Goal: Transaction & Acquisition: Book appointment/travel/reservation

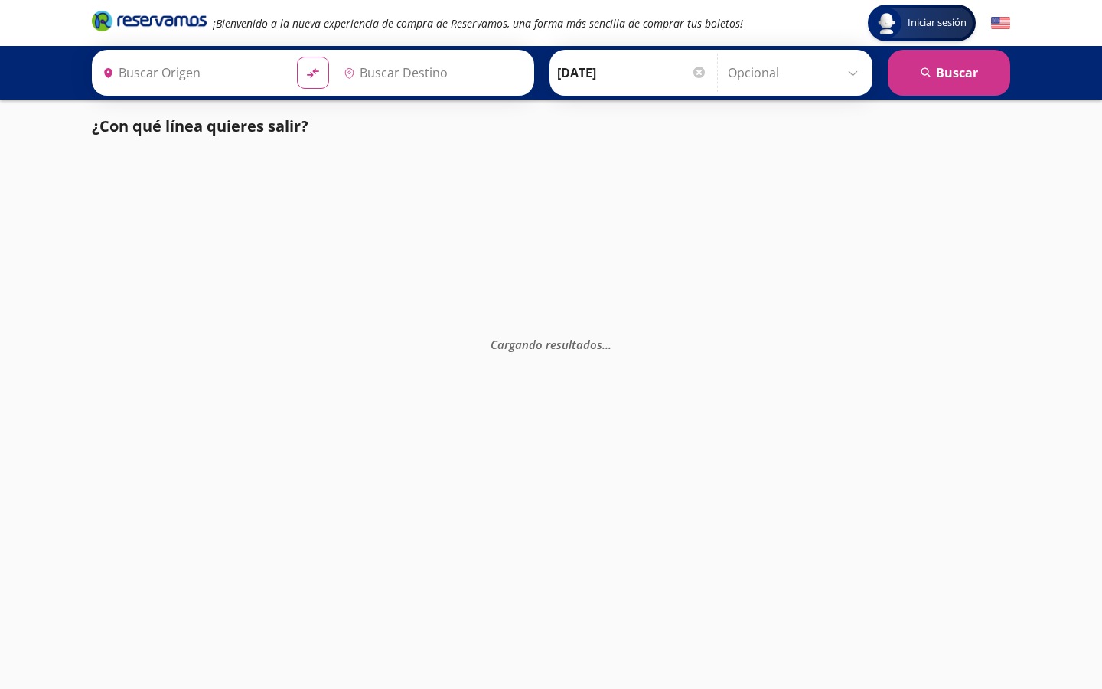
type input "Colima, Colima"
type input "Manzanillo, Colima"
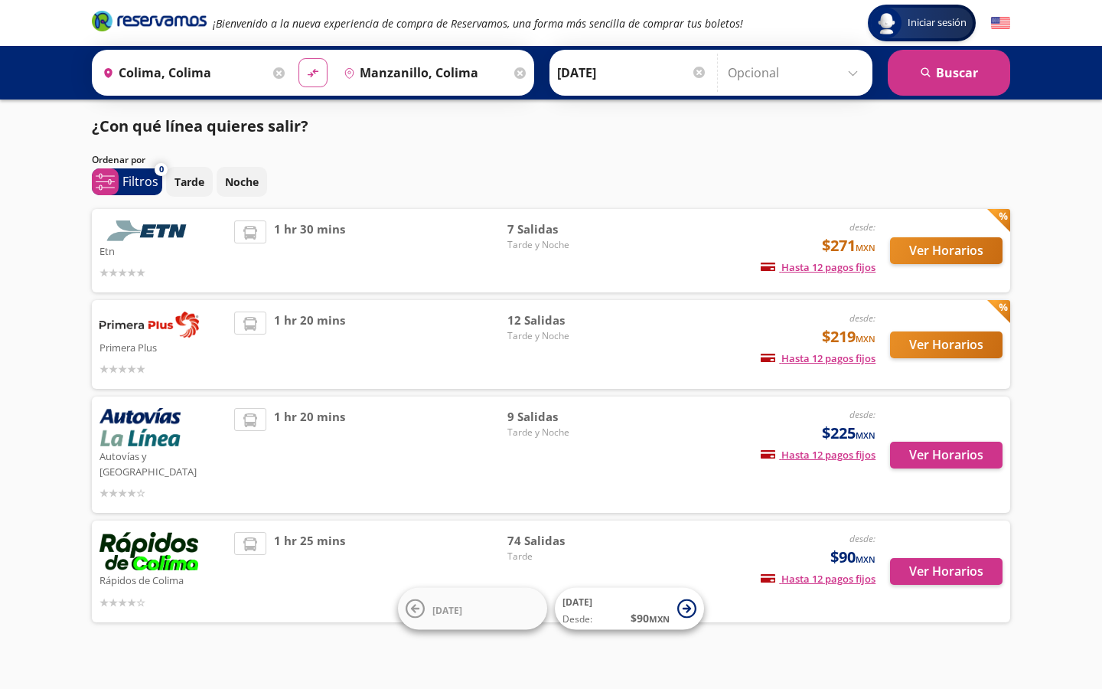
click at [315, 68] on icon "material-symbols:compare-arrows-rounded" at bounding box center [313, 73] width 14 height 15
type input "Manzanillo, Colima"
type input "Colima, Colima"
click at [952, 83] on button "search [GEOGRAPHIC_DATA]" at bounding box center [949, 73] width 122 height 46
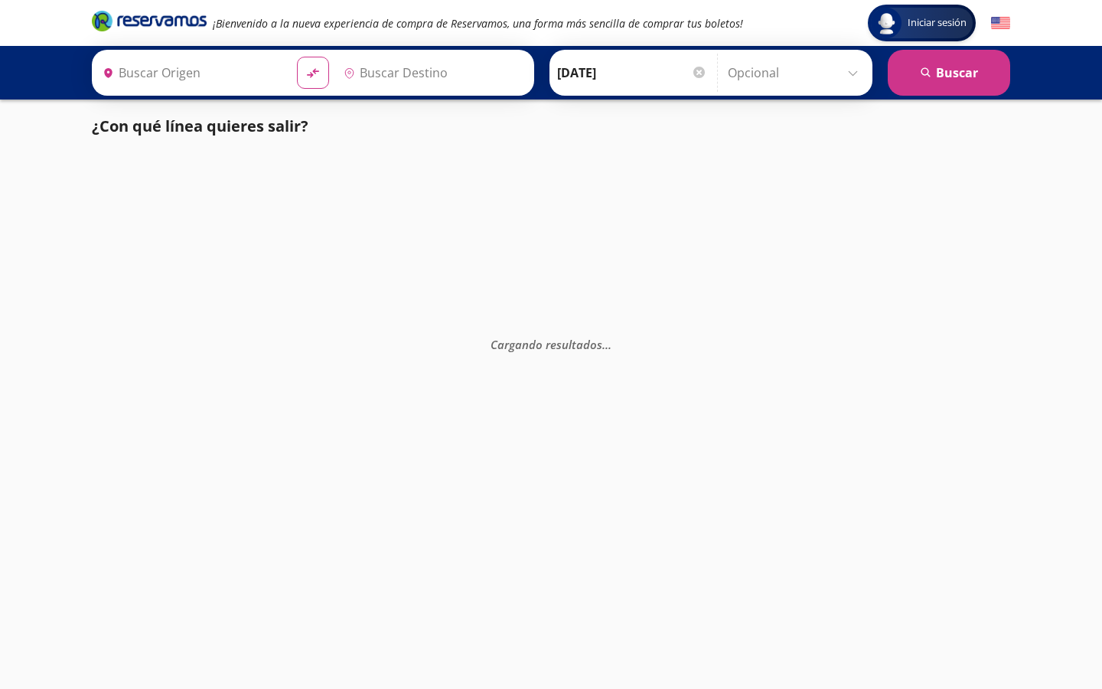
type input "Colima, Colima"
type input "Manzanillo, Colima"
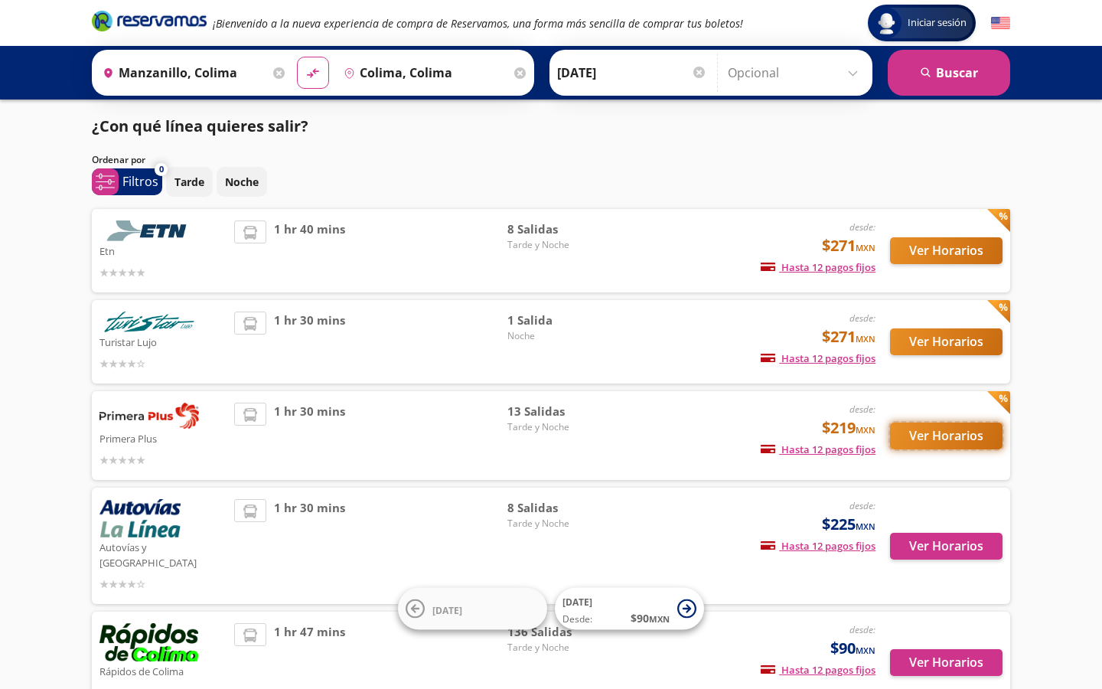
click at [940, 438] on button "Ver Horarios" at bounding box center [946, 435] width 113 height 27
click at [958, 533] on button "Ver Horarios" at bounding box center [946, 546] width 113 height 27
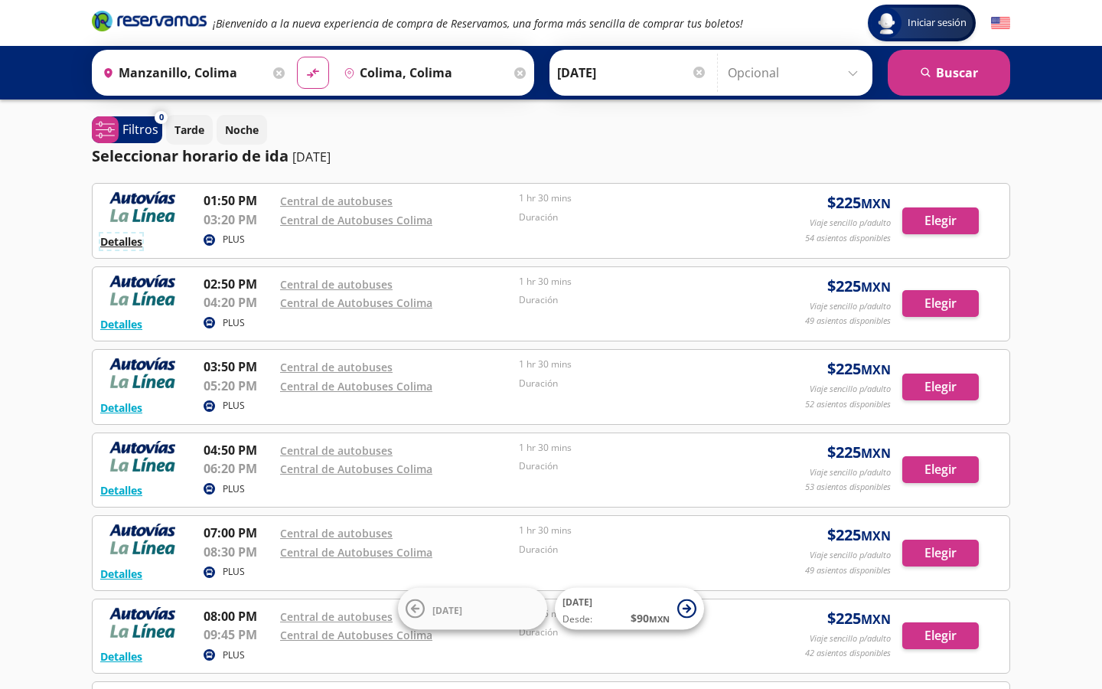
click at [113, 243] on button "Detalles" at bounding box center [121, 241] width 42 height 16
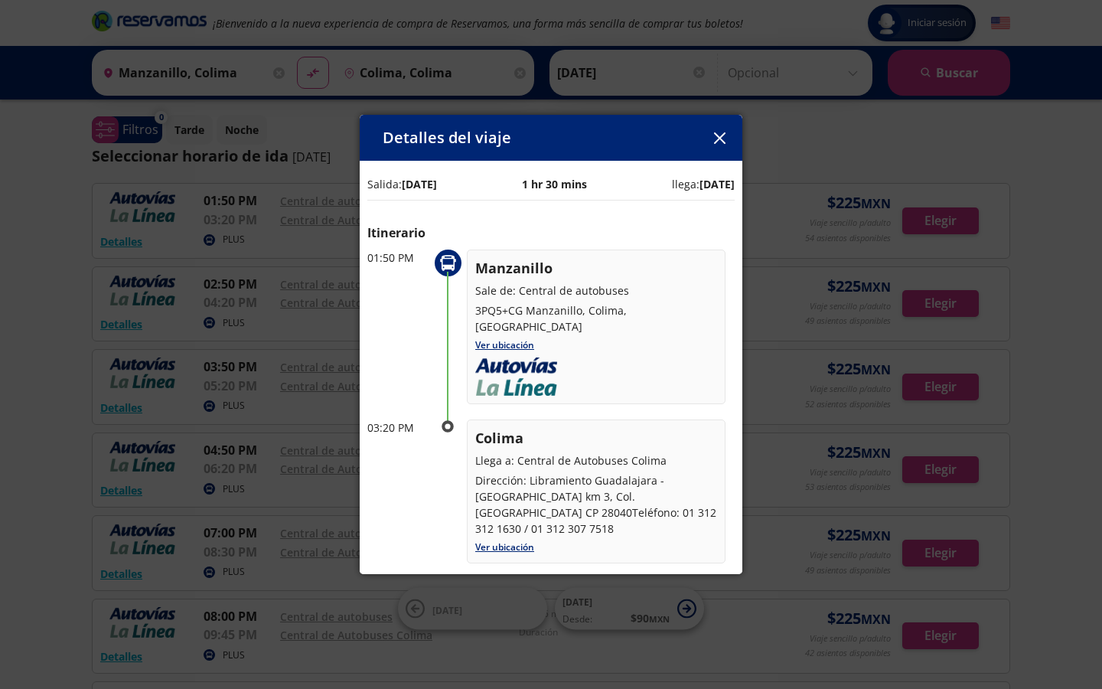
click at [719, 145] on button "button" at bounding box center [719, 137] width 23 height 23
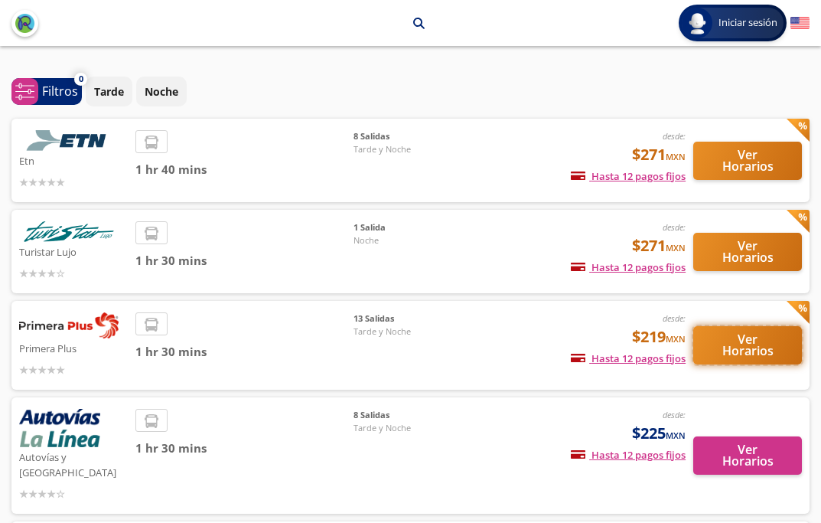
click at [750, 346] on button "Ver Horarios" at bounding box center [747, 345] width 109 height 38
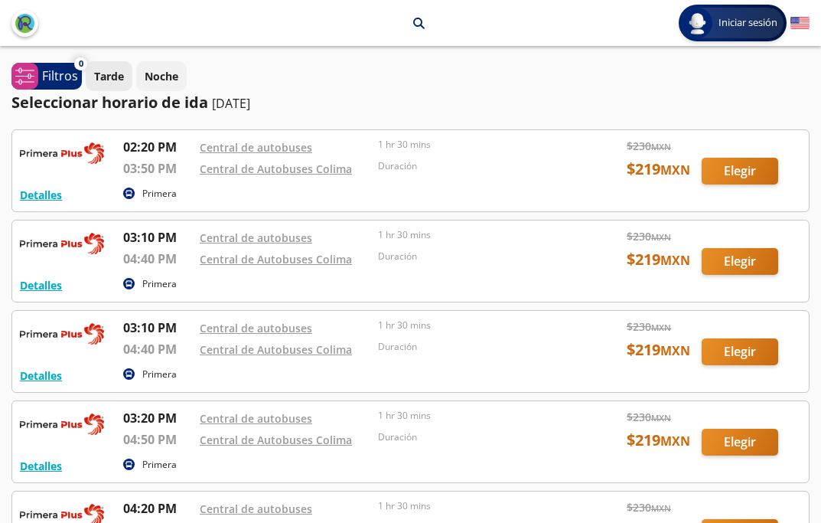
click at [113, 79] on p "Tarde" at bounding box center [109, 76] width 30 height 16
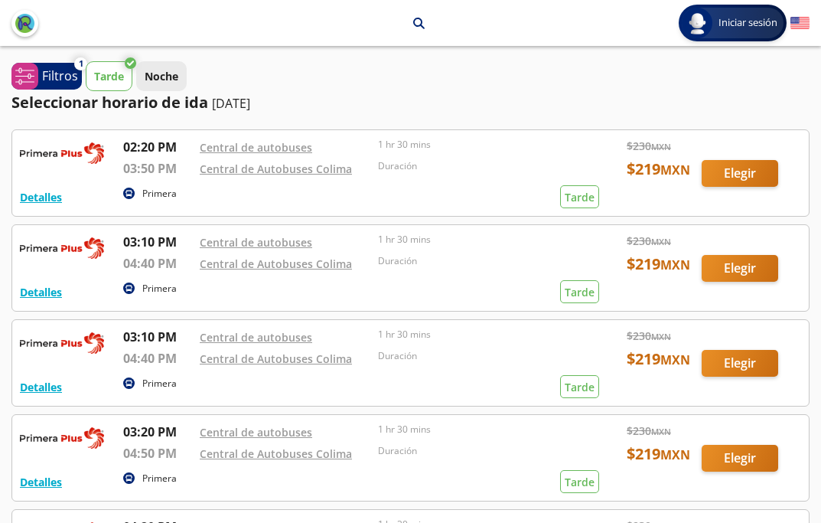
click at [156, 77] on p "Noche" at bounding box center [162, 76] width 34 height 16
click at [106, 77] on p "Tarde" at bounding box center [109, 76] width 30 height 16
click at [164, 77] on p "Noche" at bounding box center [162, 76] width 34 height 16
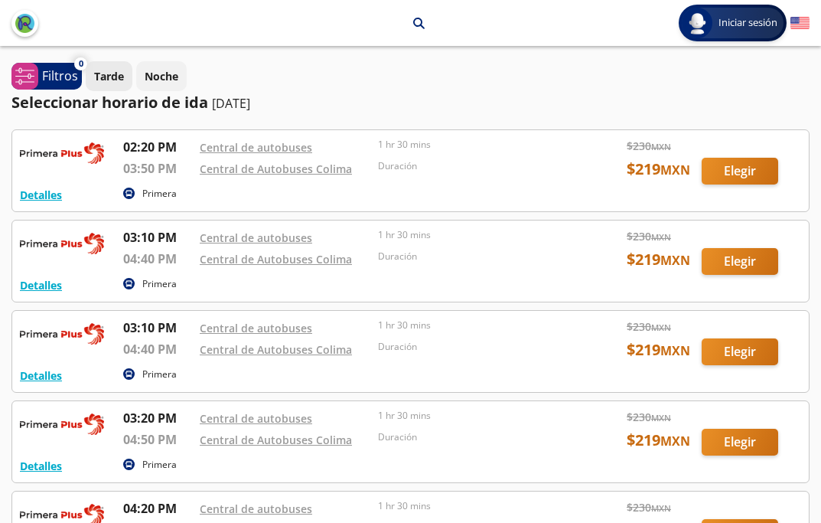
click at [105, 74] on p "Tarde" at bounding box center [109, 76] width 30 height 16
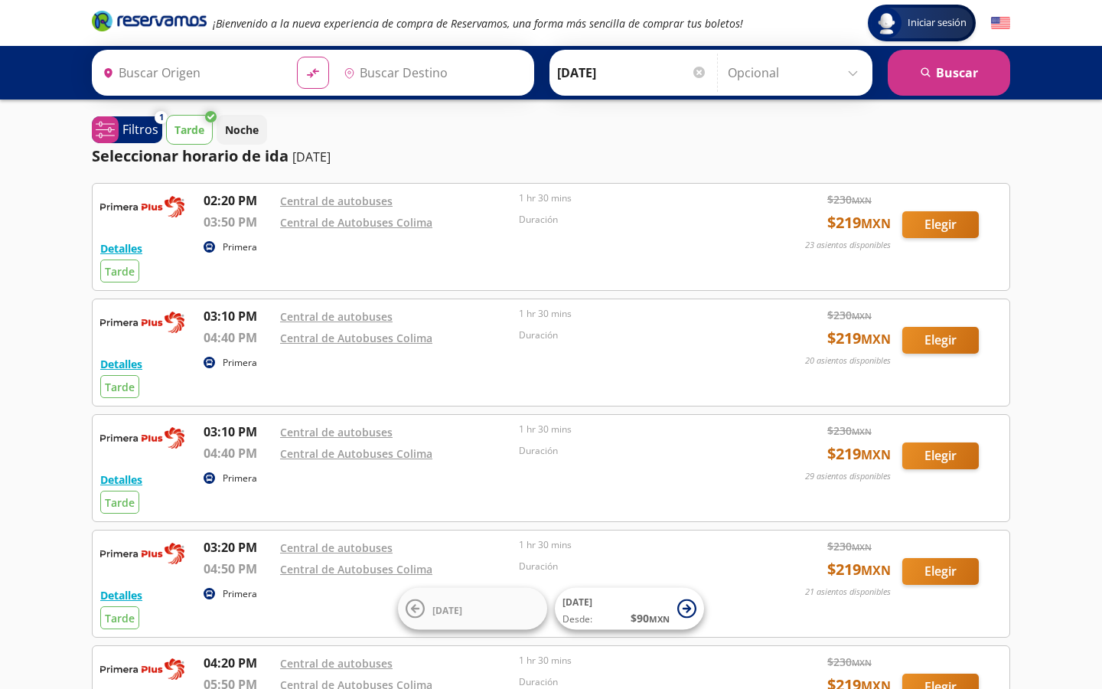
type input "Colima, Colima"
type input "Manzanillo, Colima"
click at [852, 75] on input "Opcional" at bounding box center [796, 73] width 137 height 38
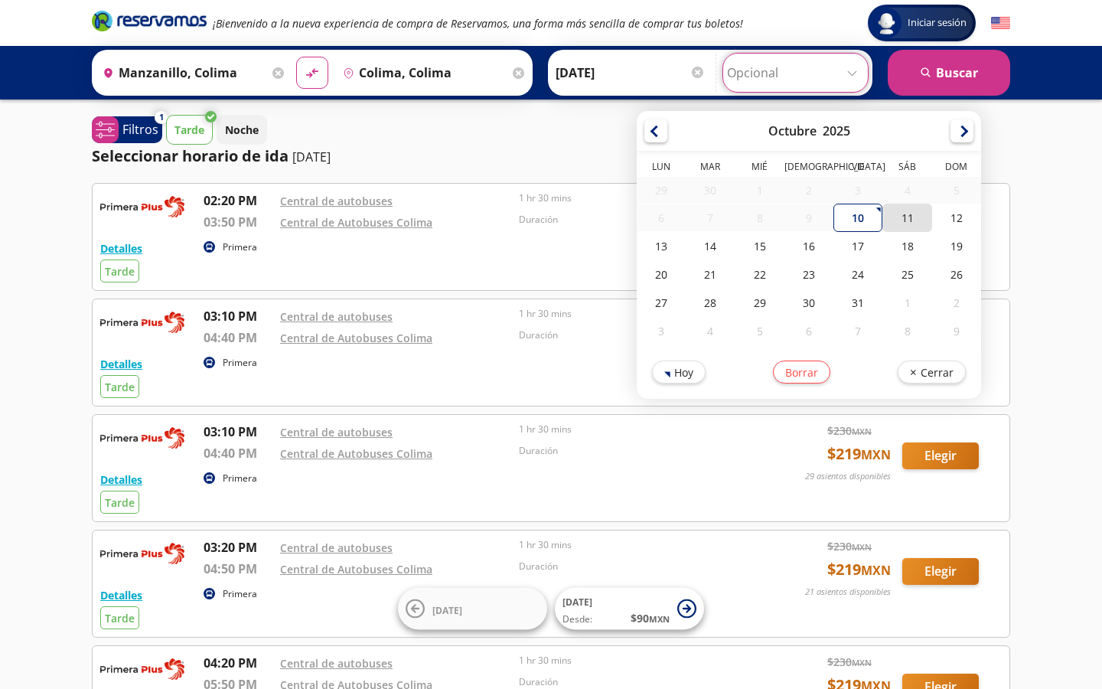
click at [916, 222] on div "11" at bounding box center [906, 218] width 49 height 28
type input "[DATE]"
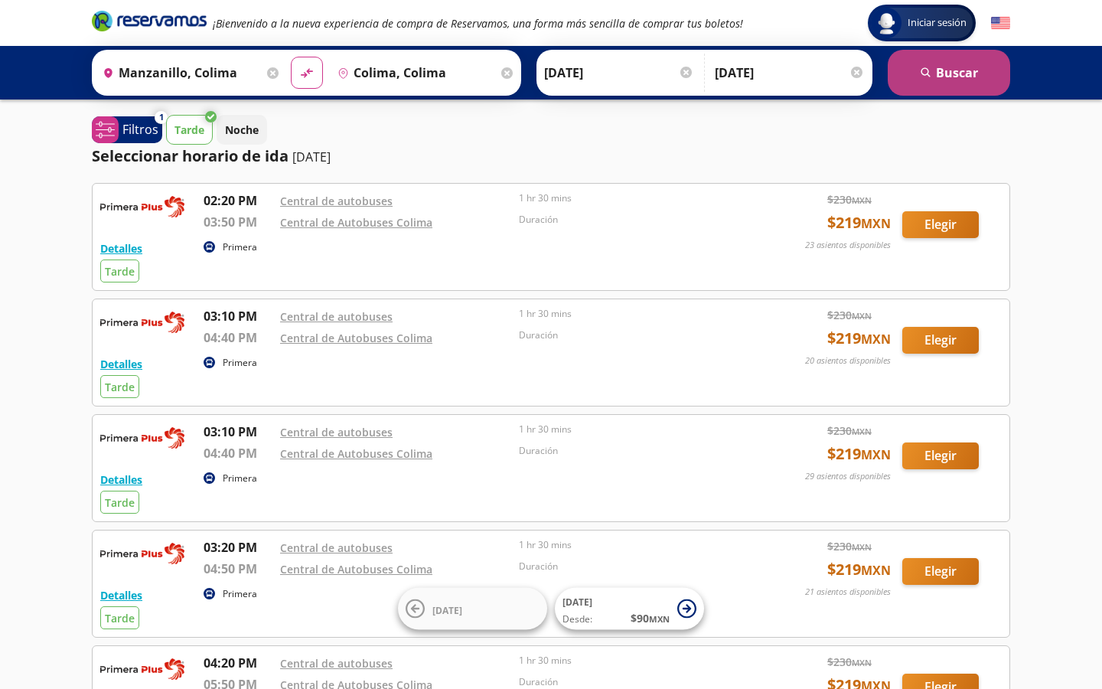
click at [937, 73] on button "search [GEOGRAPHIC_DATA]" at bounding box center [949, 73] width 122 height 46
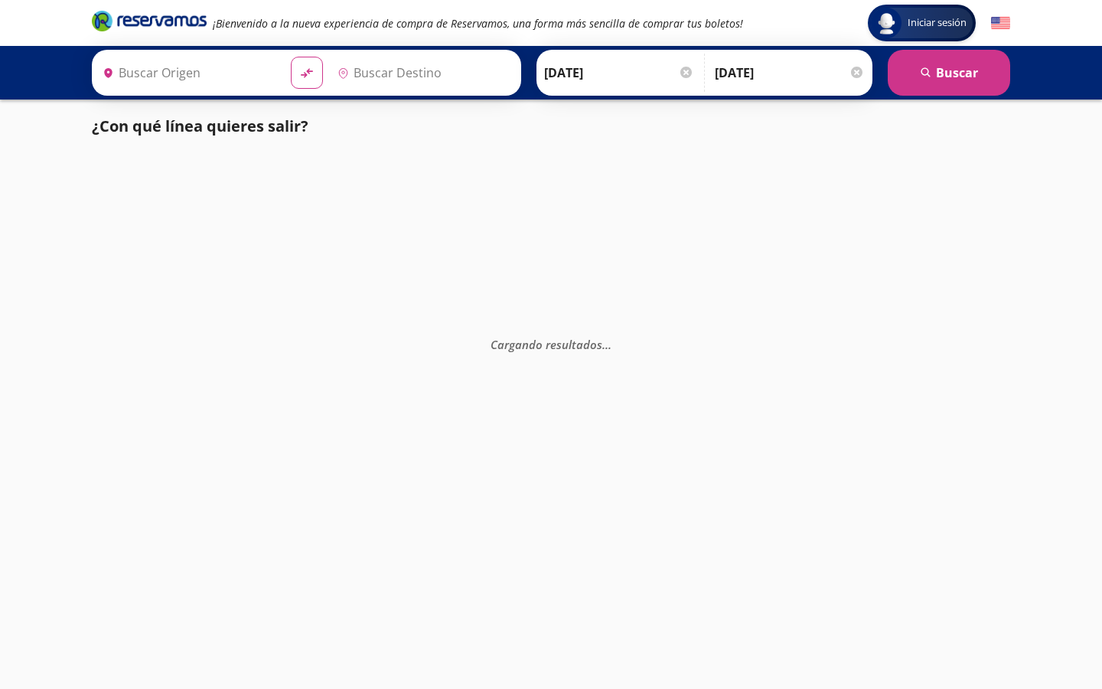
type input "Manzanillo, Colima"
type input "Colima, Colima"
click at [684, 73] on div at bounding box center [685, 72] width 11 height 11
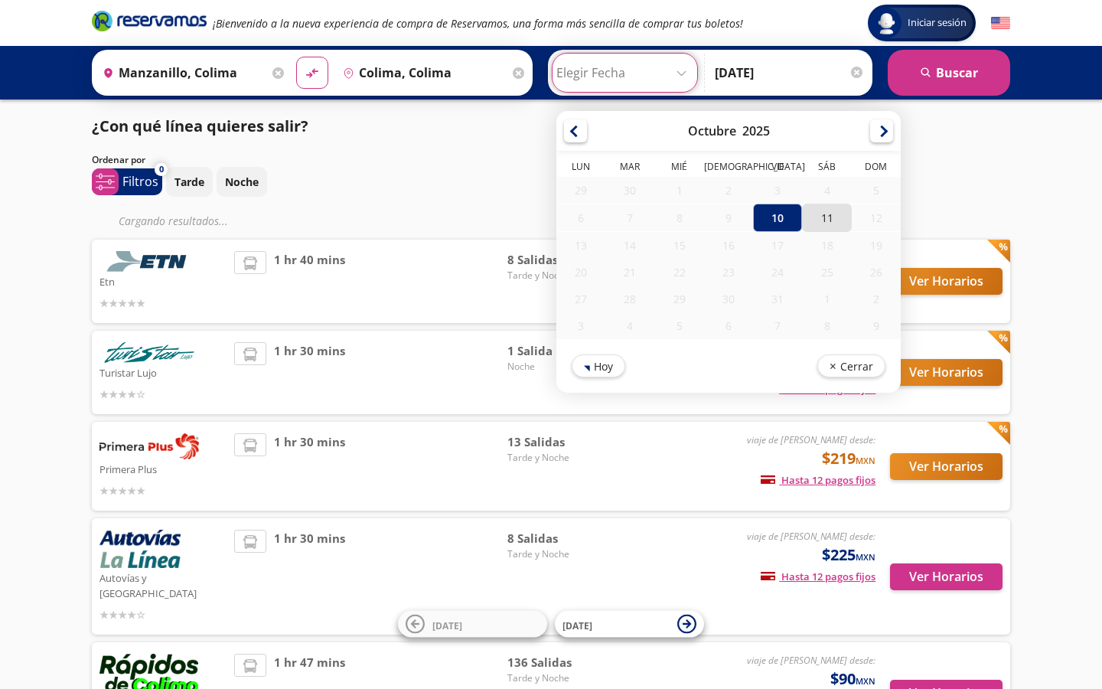
click at [827, 215] on div "11" at bounding box center [826, 218] width 49 height 28
type input "[DATE]"
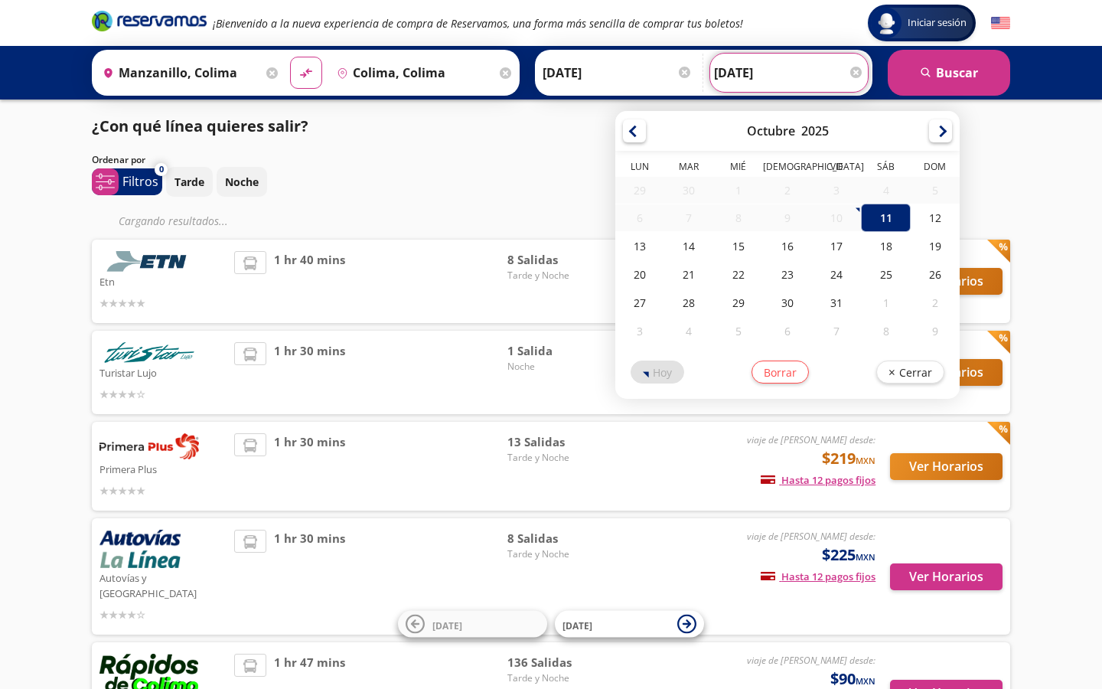
click at [785, 69] on input "[DATE]" at bounding box center [789, 73] width 150 height 38
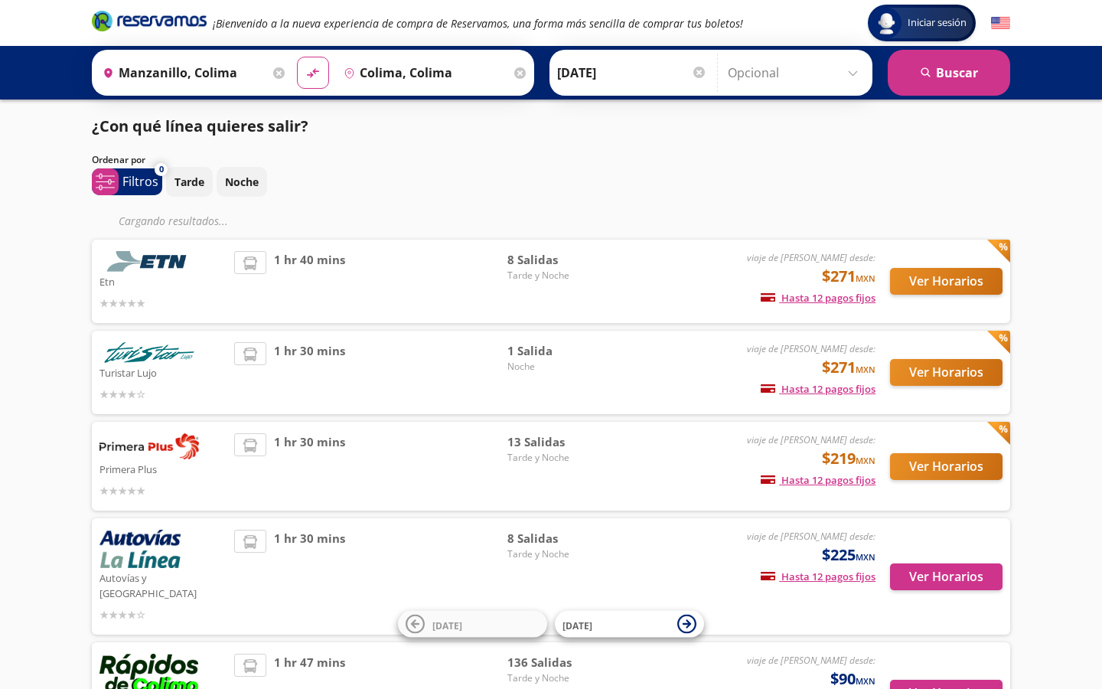
scroll to position [54, 0]
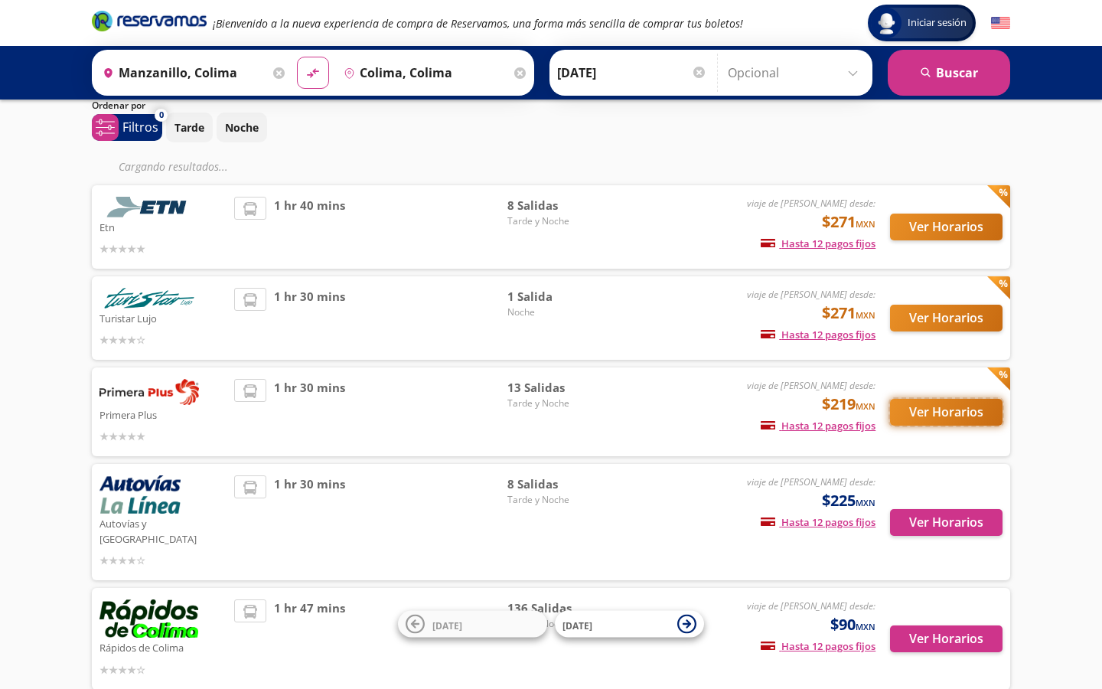
click at [934, 413] on button "Ver Horarios" at bounding box center [946, 412] width 113 height 27
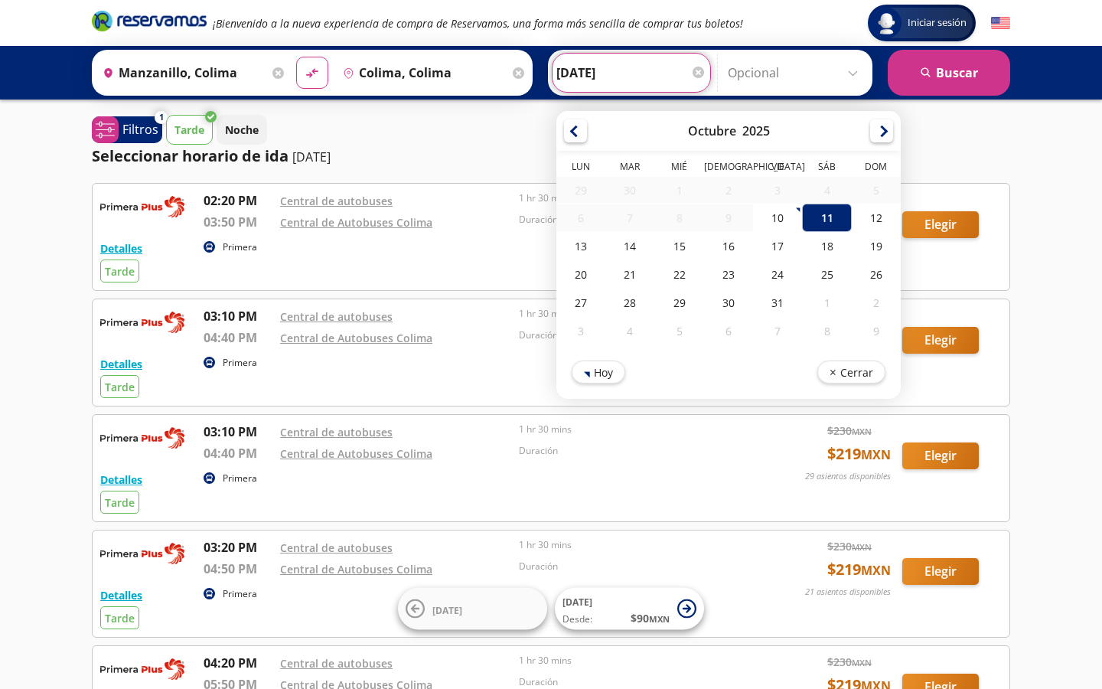
click at [664, 70] on input "[DATE]" at bounding box center [631, 73] width 150 height 38
click at [590, 242] on div "13" at bounding box center [580, 246] width 49 height 28
type input "[DATE]"
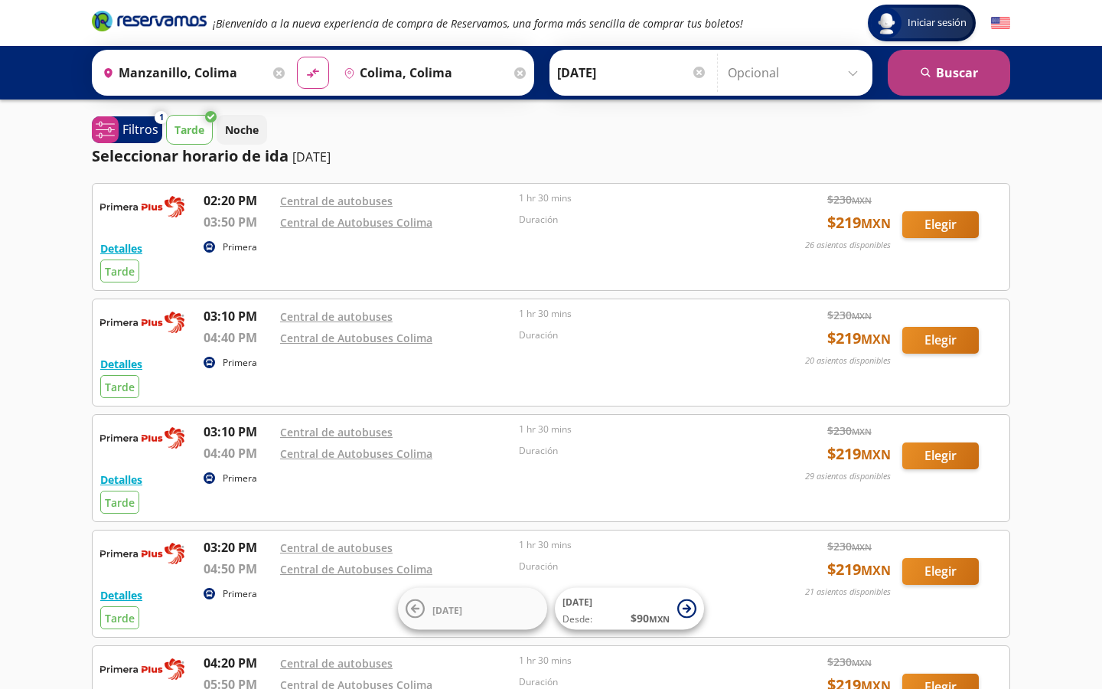
click at [940, 88] on button "search [GEOGRAPHIC_DATA]" at bounding box center [949, 73] width 122 height 46
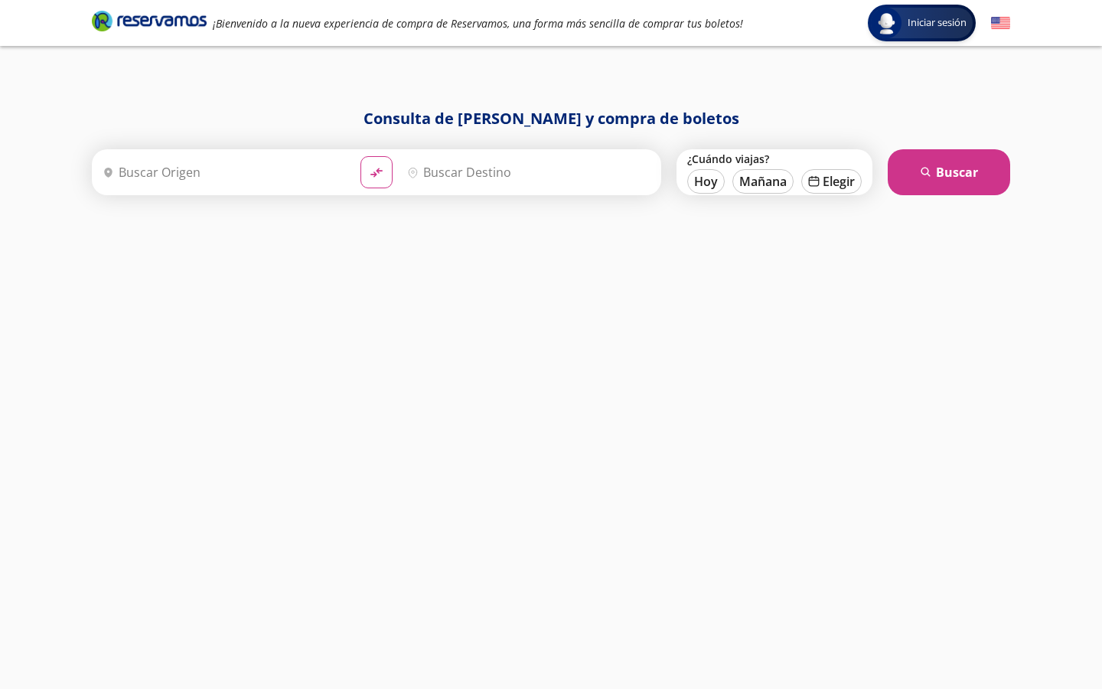
click at [274, 172] on input "Origen" at bounding box center [222, 172] width 252 height 38
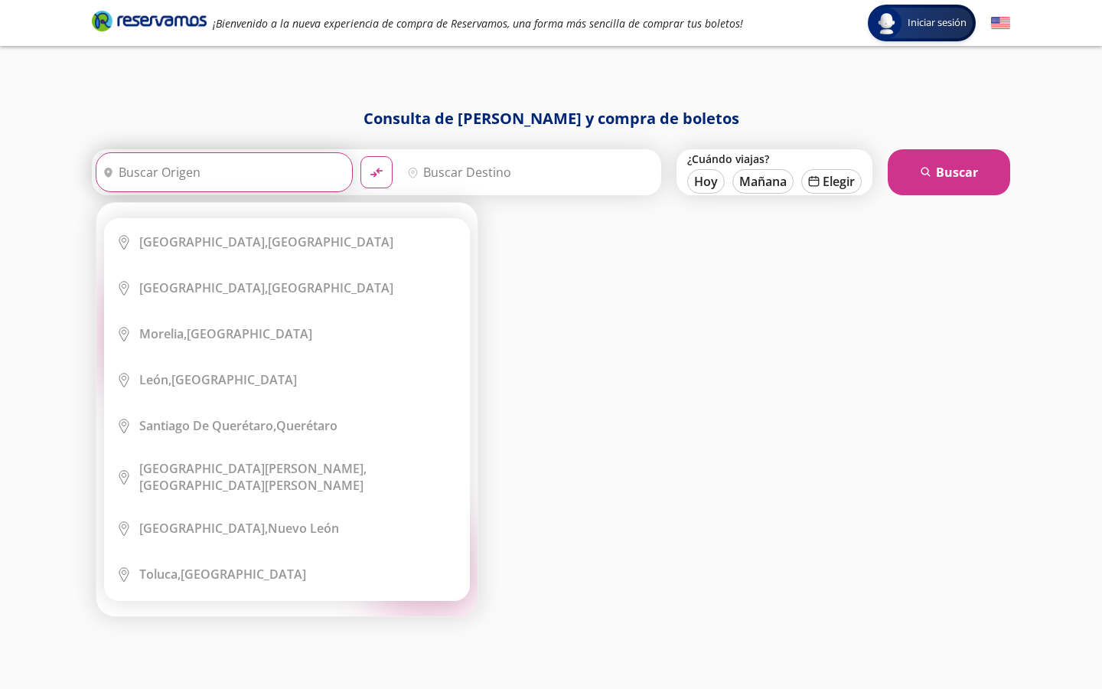
click at [207, 174] on input "Origen" at bounding box center [222, 172] width 252 height 38
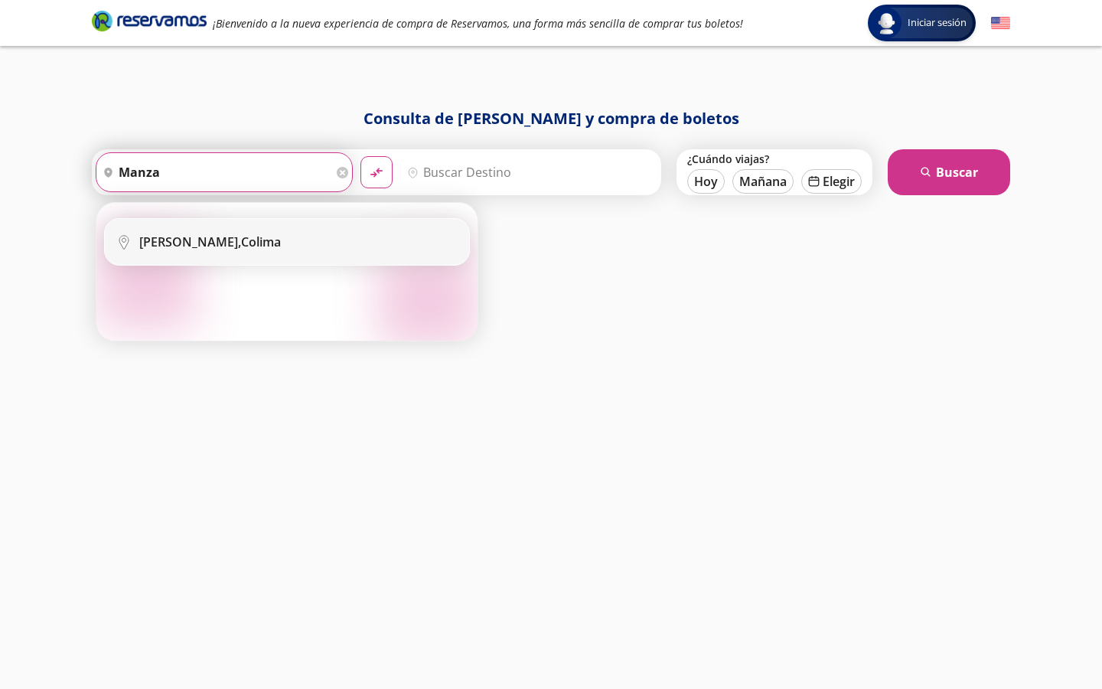
click at [231, 237] on div "Manzanillo, Colima" at bounding box center [210, 241] width 142 height 17
type input "Manzanillo, Colima"
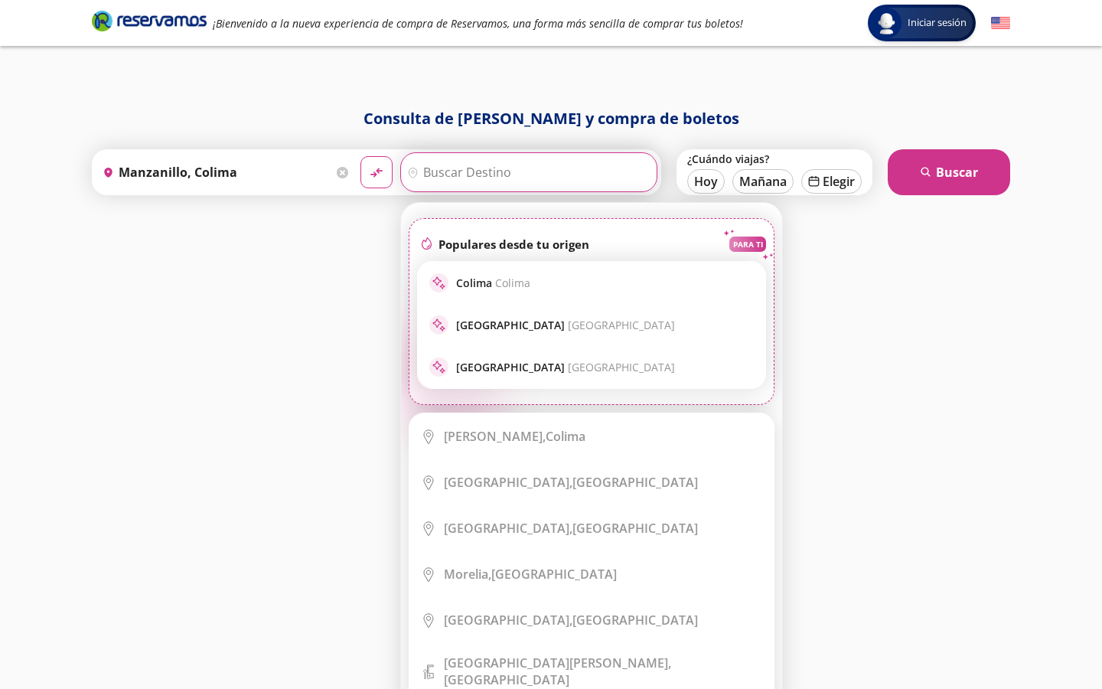
click at [482, 175] on input "Destino" at bounding box center [527, 172] width 252 height 38
click at [504, 300] on div "sparkle Colima Colima" at bounding box center [591, 283] width 347 height 42
type input "Colima, Colima"
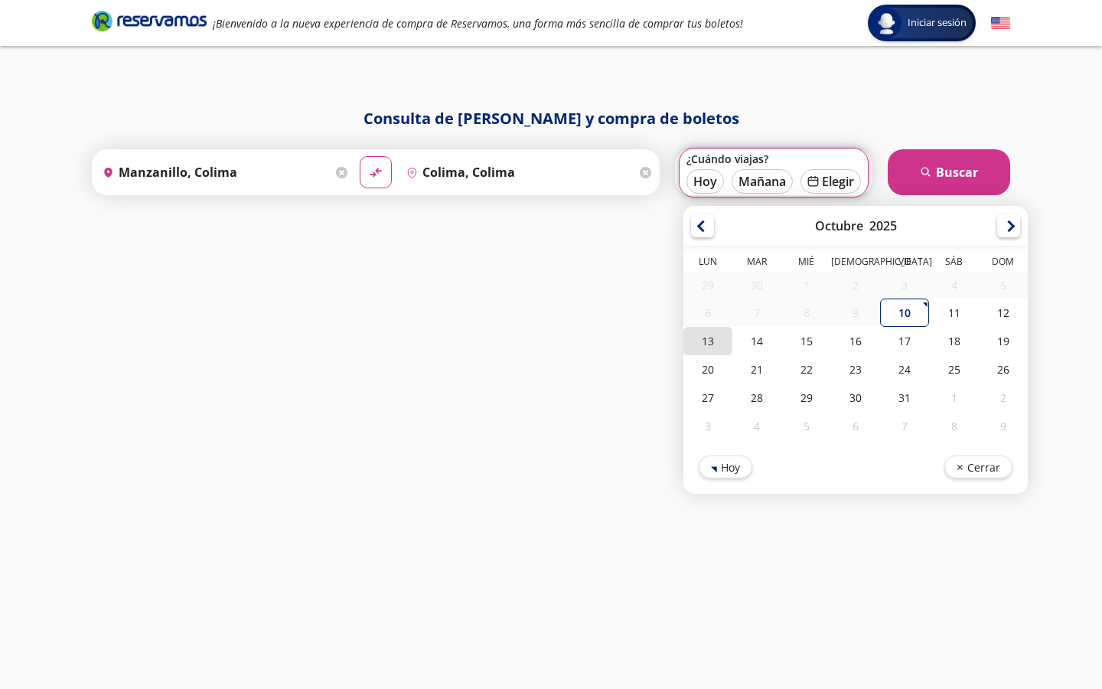
click at [709, 341] on div "13" at bounding box center [707, 341] width 49 height 28
type input "[DATE]"
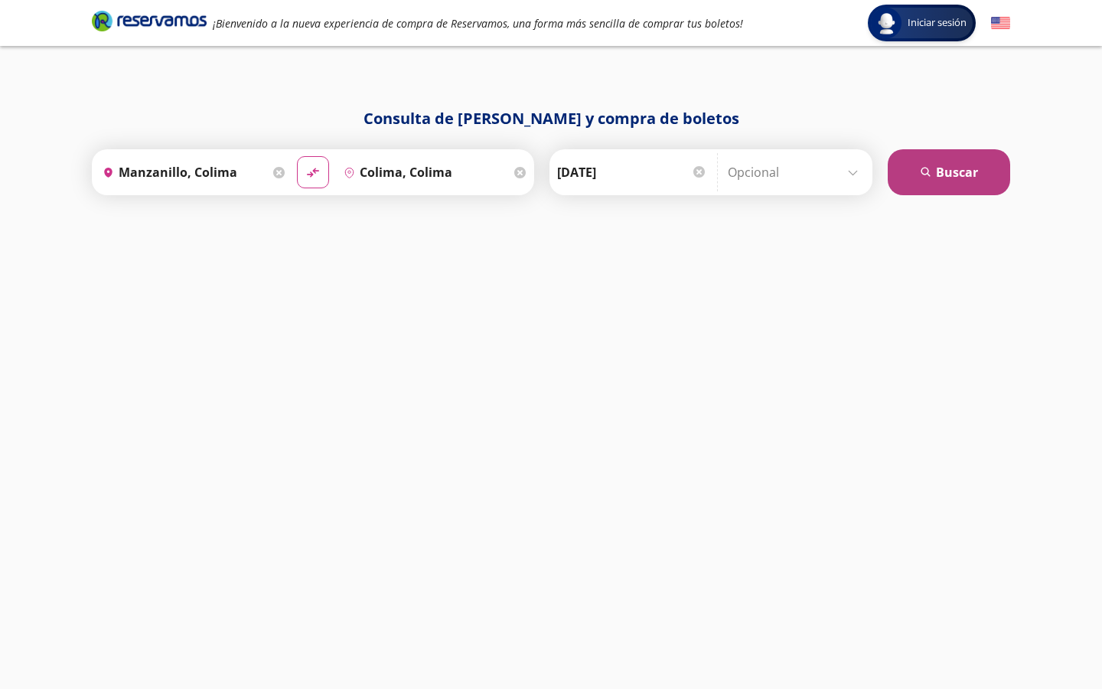
click at [926, 177] on icon "search" at bounding box center [926, 172] width 11 height 11
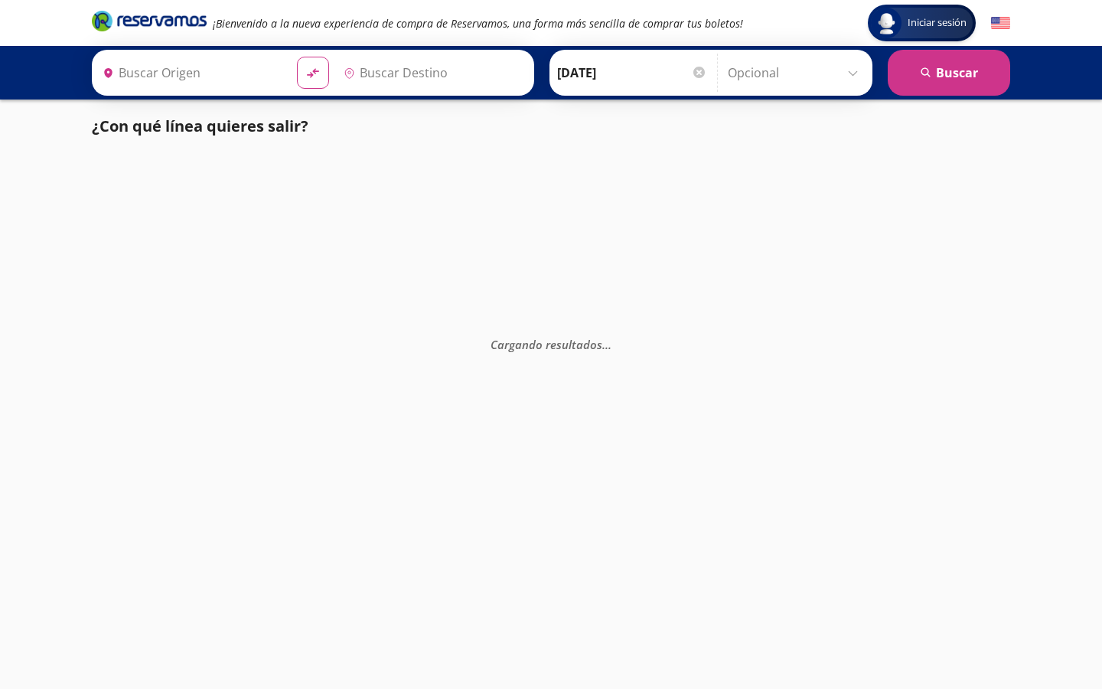
type input "Manzanillo, Colima"
type input "Colima, Colima"
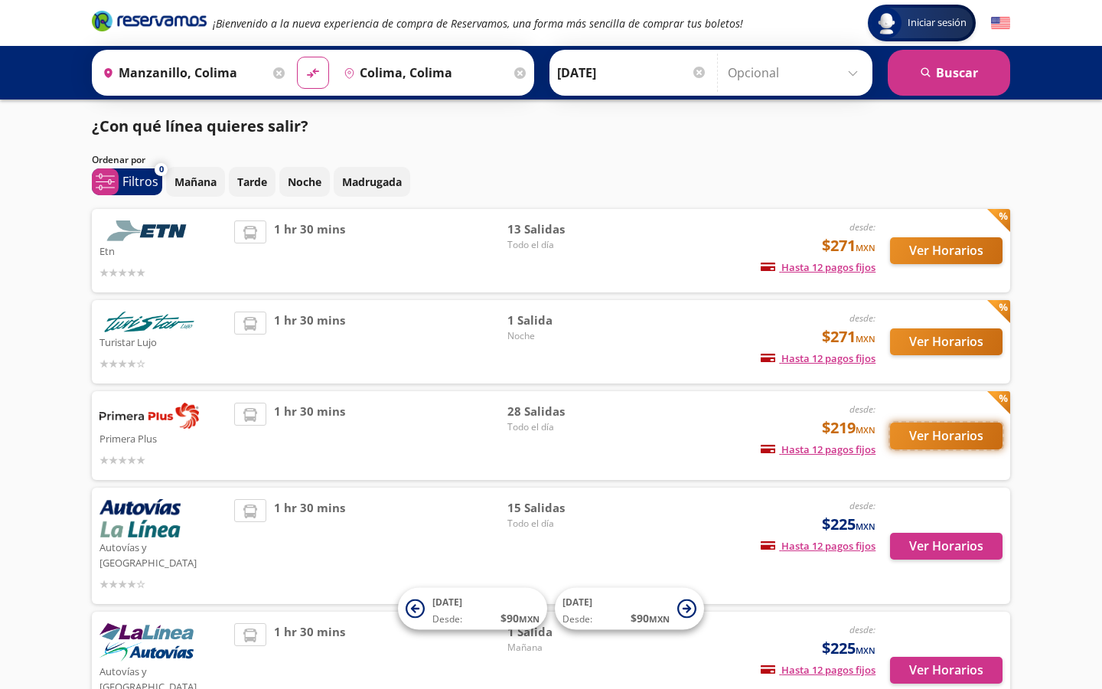
click at [930, 445] on button "Ver Horarios" at bounding box center [946, 435] width 113 height 27
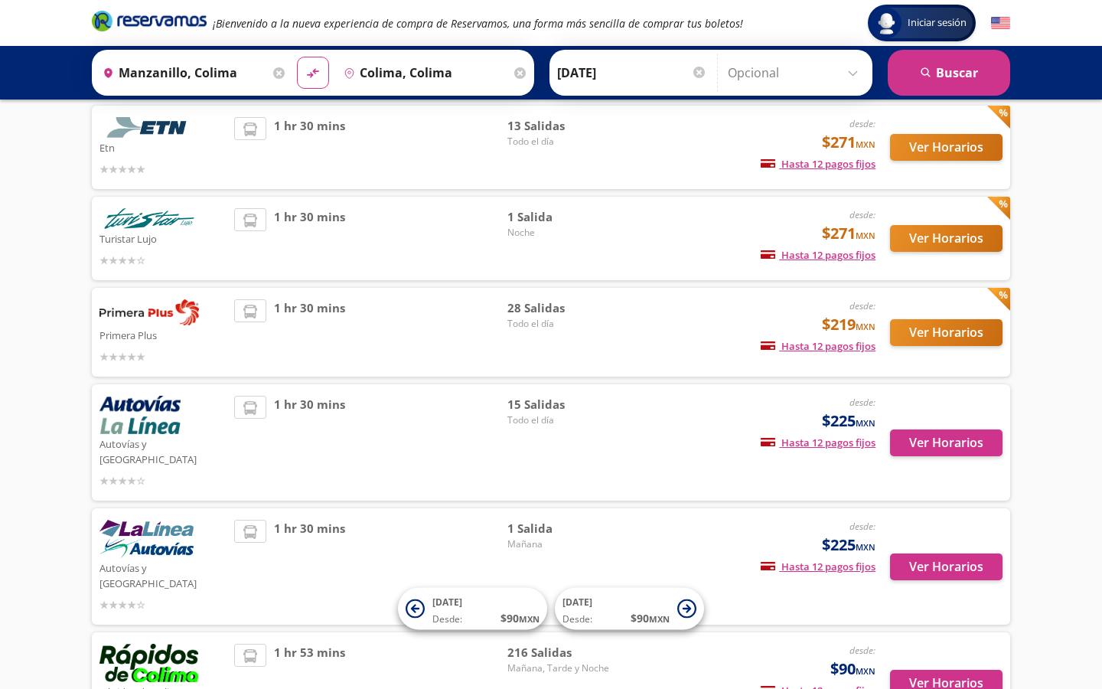
scroll to position [106, 0]
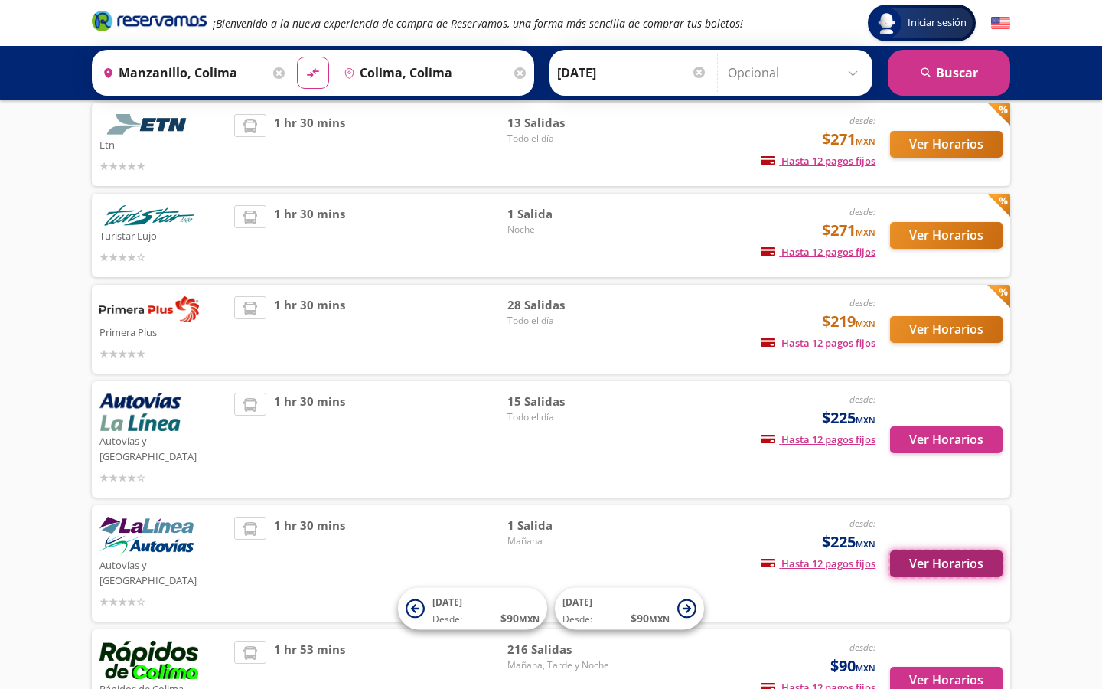
click at [928, 550] on button "Ver Horarios" at bounding box center [946, 563] width 113 height 27
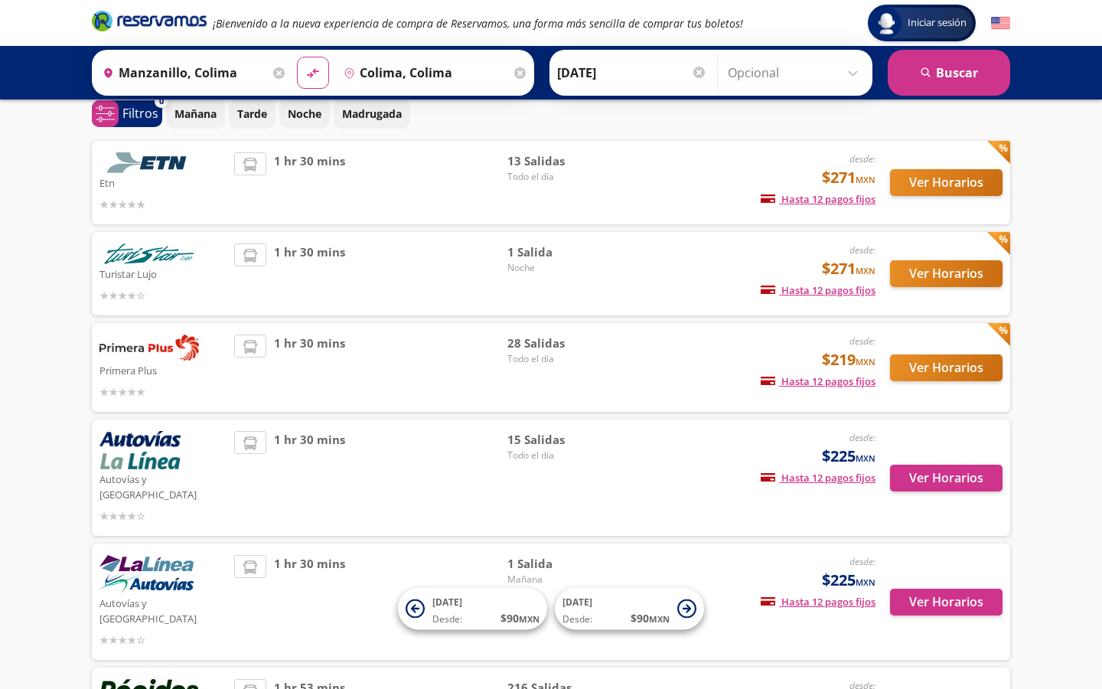
scroll to position [67, 0]
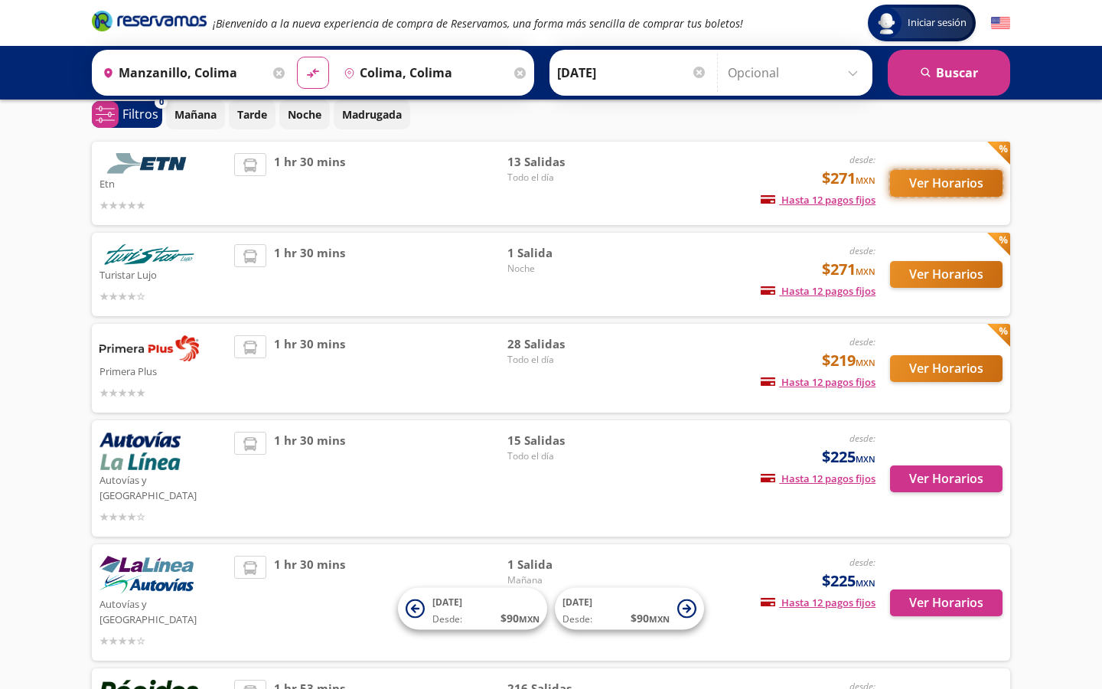
click at [912, 181] on button "Ver Horarios" at bounding box center [946, 183] width 113 height 27
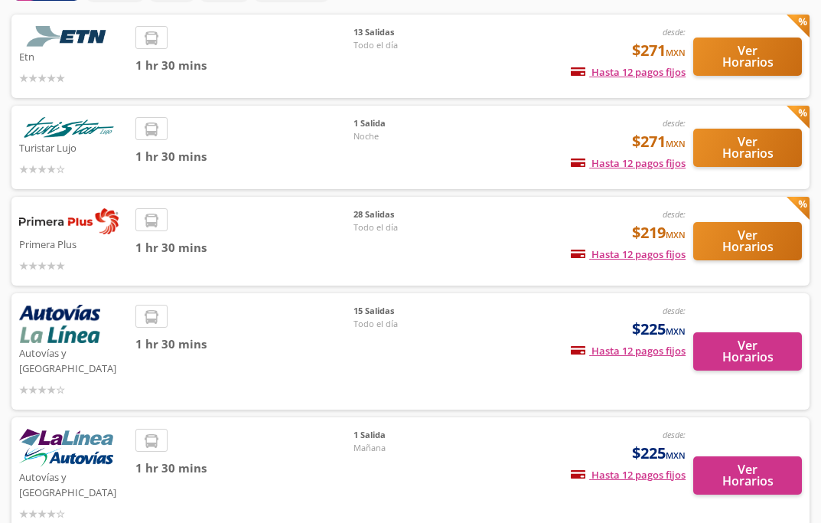
scroll to position [328, 0]
